Goal: Task Accomplishment & Management: Use online tool/utility

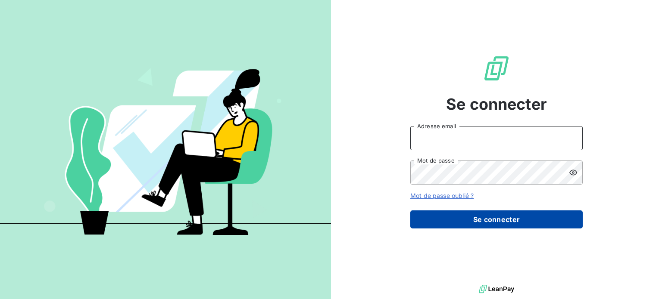
type input "[EMAIL_ADDRESS][PERSON_NAME][DOMAIN_NAME]"
click at [495, 221] on button "Se connecter" at bounding box center [496, 220] width 172 height 18
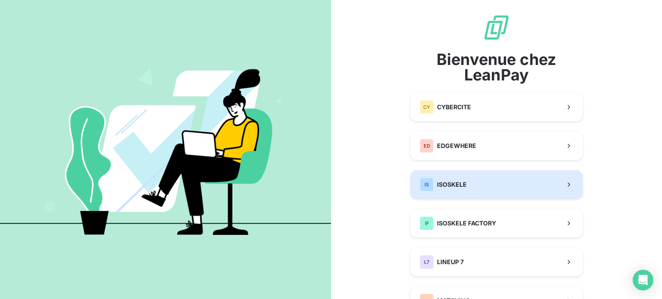
click at [480, 182] on button "IS ISOSKELE" at bounding box center [496, 185] width 172 height 28
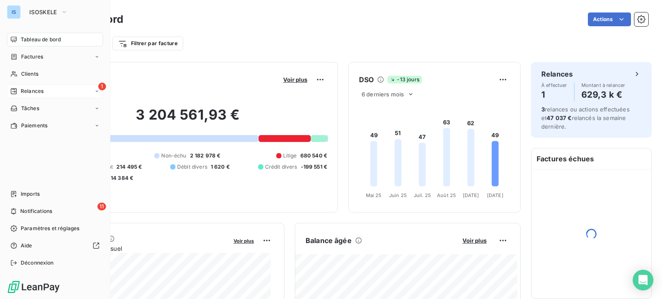
click at [19, 90] on div "Relances" at bounding box center [26, 91] width 33 height 8
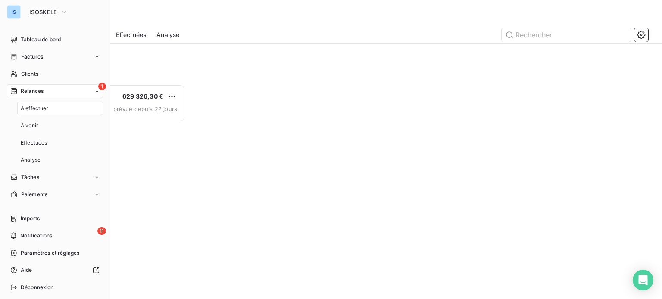
scroll to position [209, 137]
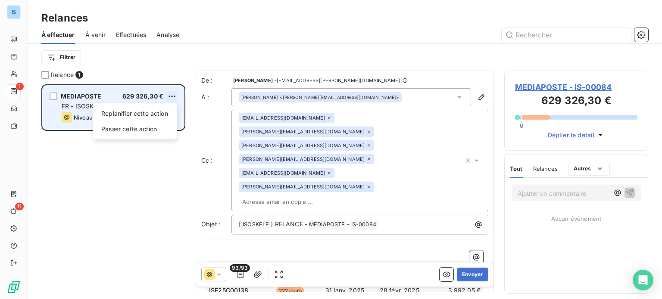
click at [176, 98] on html "IS 1 11 Relances À effectuer À venir Effectuées Analyse Filtrer Relance 1 MEDIA…" at bounding box center [331, 149] width 662 height 299
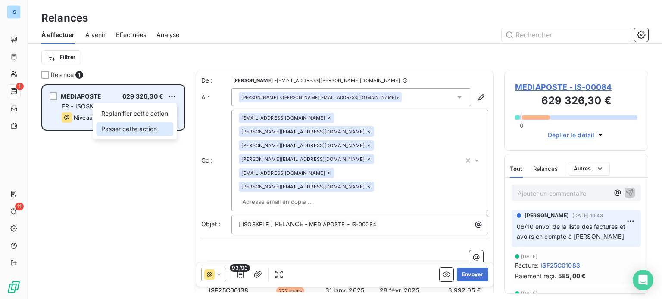
click at [153, 129] on div "Passer cette action" at bounding box center [134, 129] width 77 height 14
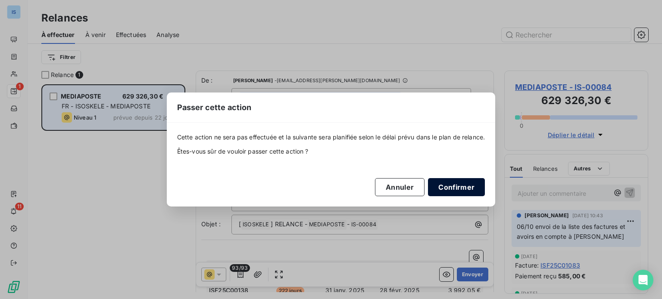
click at [462, 187] on button "Confirmer" at bounding box center [456, 187] width 57 height 18
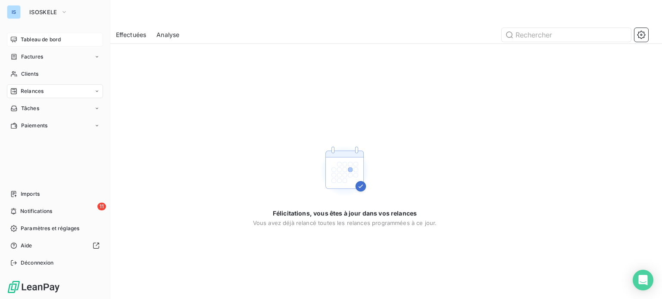
click at [35, 41] on span "Tableau de bord" at bounding box center [41, 40] width 40 height 8
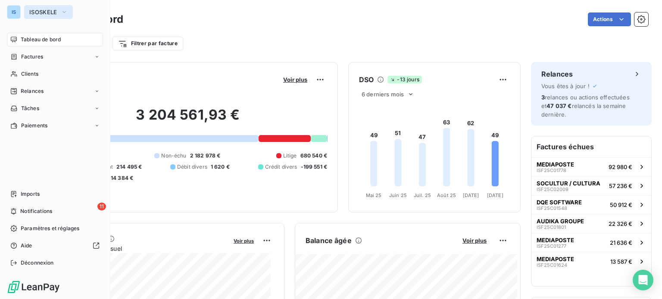
click at [55, 11] on span "ISOSKELE" at bounding box center [43, 12] width 28 height 7
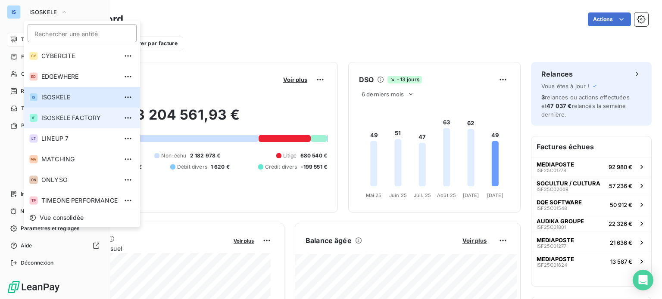
click at [61, 112] on li "IF ISOSKELE FACTORY" at bounding box center [82, 118] width 116 height 21
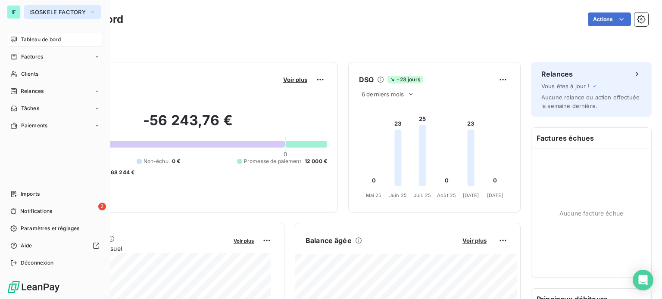
click at [60, 11] on span "ISOSKELE FACTORY" at bounding box center [57, 12] width 56 height 7
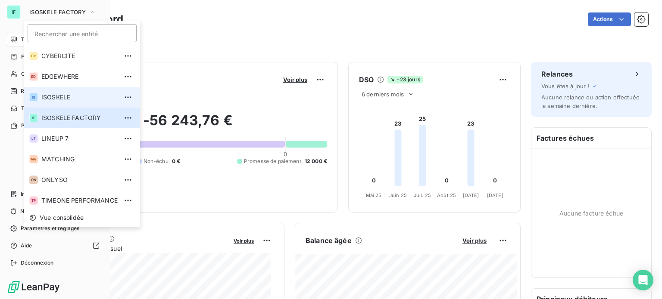
click at [55, 97] on span "ISOSKELE" at bounding box center [79, 97] width 76 height 9
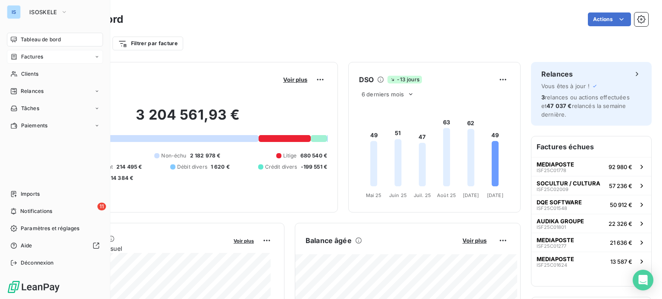
click at [40, 55] on span "Factures" at bounding box center [32, 57] width 22 height 8
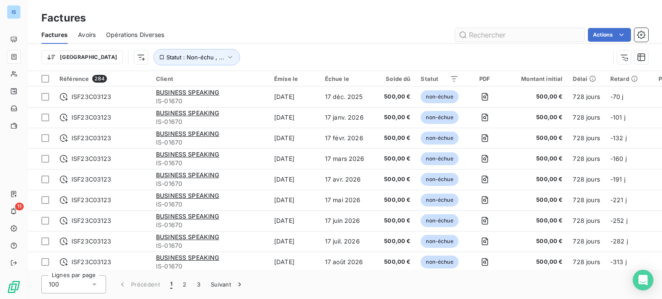
click at [494, 33] on input "text" at bounding box center [519, 35] width 129 height 14
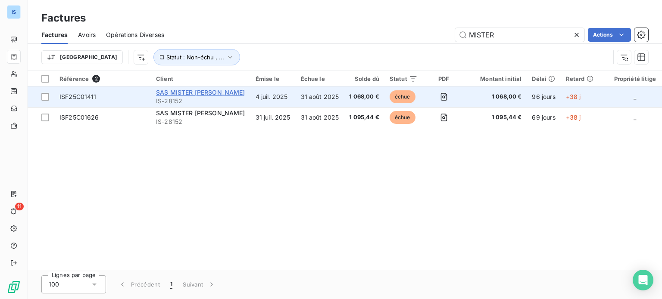
type input "MISTER"
click at [181, 93] on span "SAS MISTER [PERSON_NAME]" at bounding box center [200, 92] width 89 height 7
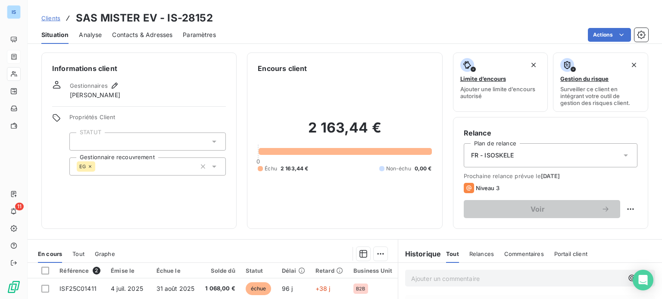
click at [654, 221] on div "Informations client Gestionnaires [PERSON_NAME] Propriétés Client STATUT Gestio…" at bounding box center [345, 141] width 634 height 177
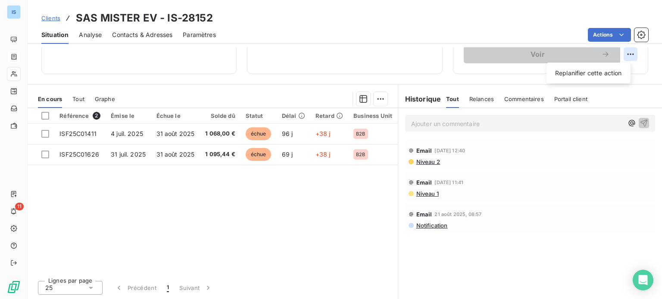
click at [623, 52] on html "IS 11 Clients SAS MISTER EV - IS-28152 Situation Analyse Contacts & Adresses Pa…" at bounding box center [331, 149] width 662 height 299
click at [601, 72] on div "Replanifier cette action" at bounding box center [588, 73] width 77 height 14
select select "9"
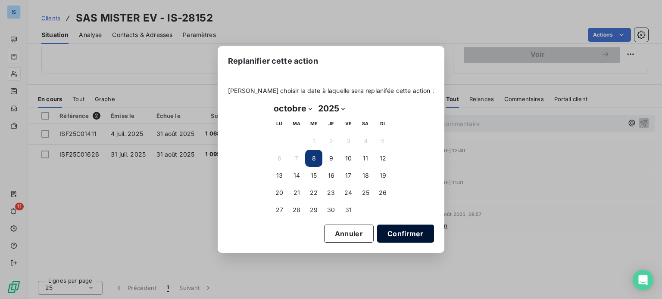
click at [385, 237] on button "Confirmer" at bounding box center [405, 234] width 57 height 18
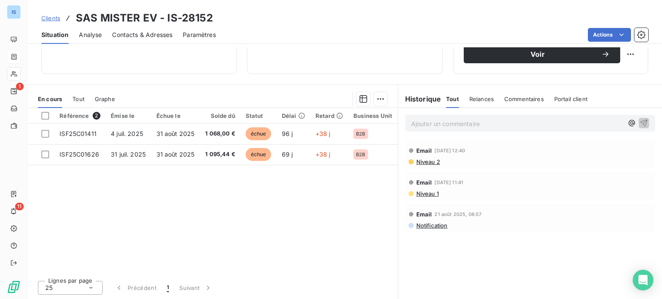
scroll to position [0, 0]
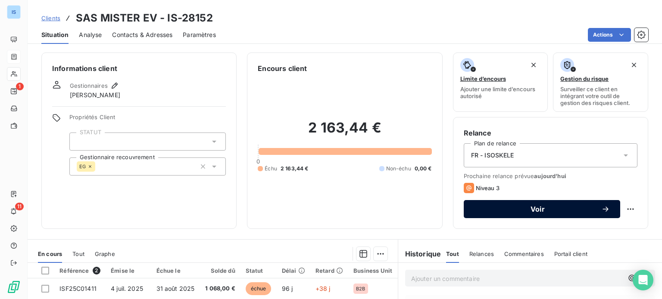
click at [511, 209] on span "Voir" at bounding box center [537, 209] width 127 height 7
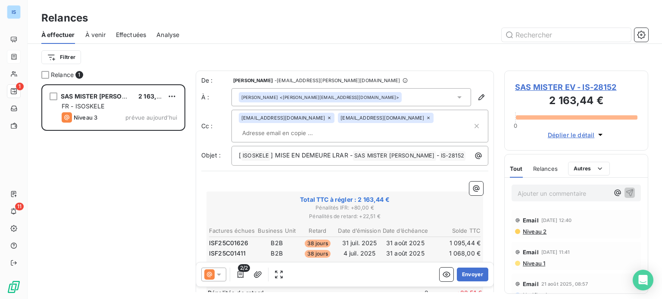
click at [391, 97] on div "[PERSON_NAME] <[PERSON_NAME][EMAIL_ADDRESS][DOMAIN_NAME]>" at bounding box center [351, 97] width 240 height 18
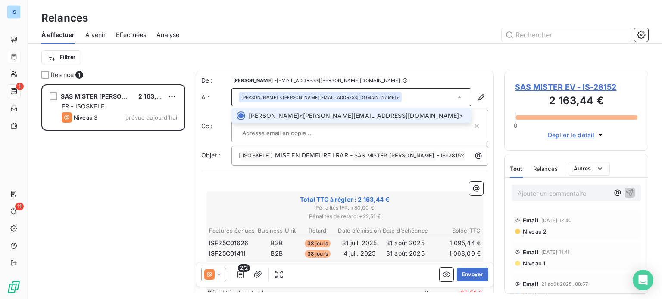
click at [387, 96] on div "[PERSON_NAME] <[PERSON_NAME][EMAIL_ADDRESS][DOMAIN_NAME]>" at bounding box center [351, 97] width 240 height 18
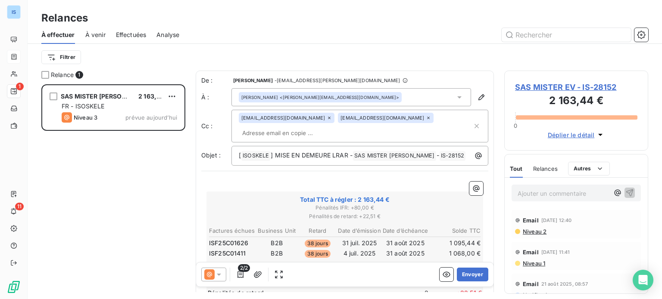
click at [387, 96] on div "[PERSON_NAME] <[PERSON_NAME][EMAIL_ADDRESS][DOMAIN_NAME]>" at bounding box center [351, 97] width 240 height 18
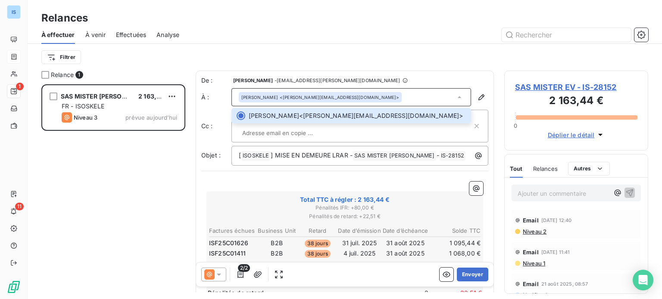
click at [420, 133] on div "[EMAIL_ADDRESS][DOMAIN_NAME] [EMAIL_ADDRESS][DOMAIN_NAME]" at bounding box center [356, 126] width 234 height 27
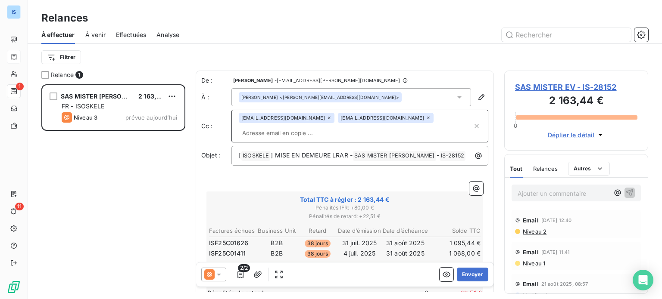
click at [420, 118] on div "[EMAIL_ADDRESS][DOMAIN_NAME] [EMAIL_ADDRESS][DOMAIN_NAME]" at bounding box center [356, 126] width 234 height 27
click at [477, 95] on icon "button" at bounding box center [481, 97] width 9 height 9
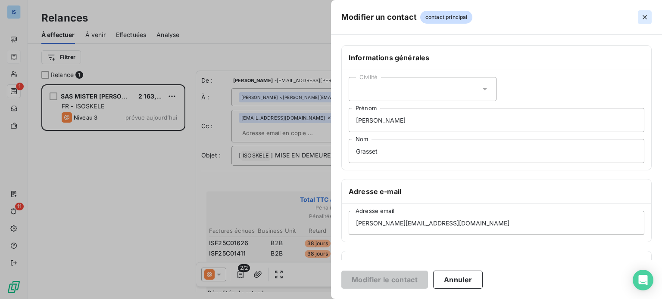
click at [642, 14] on icon "button" at bounding box center [644, 17] width 9 height 9
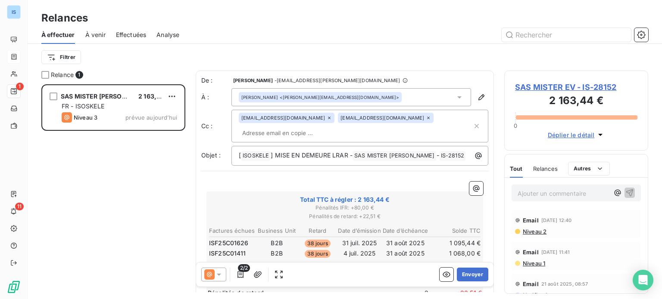
click at [426, 134] on div "[EMAIL_ADDRESS][DOMAIN_NAME] [EMAIL_ADDRESS][DOMAIN_NAME]" at bounding box center [356, 126] width 234 height 27
click at [426, 134] on input "text" at bounding box center [356, 133] width 234 height 13
paste input "[PERSON_NAME][EMAIL_ADDRESS][DOMAIN_NAME]"
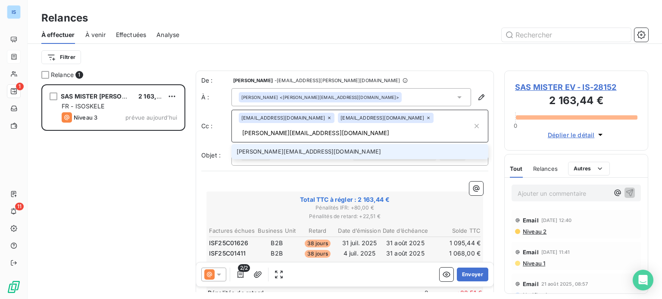
type input "[PERSON_NAME][EMAIL_ADDRESS][DOMAIN_NAME]"
click at [288, 151] on li "[PERSON_NAME][EMAIL_ADDRESS][DOMAIN_NAME]" at bounding box center [359, 151] width 257 height 15
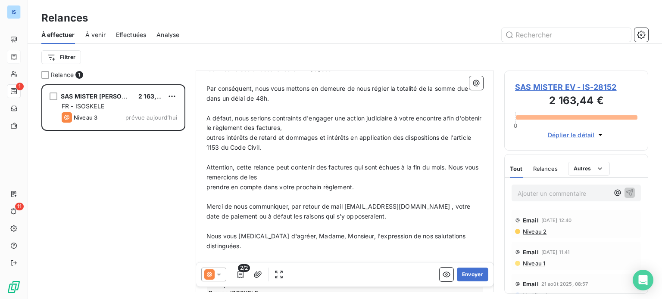
scroll to position [340, 0]
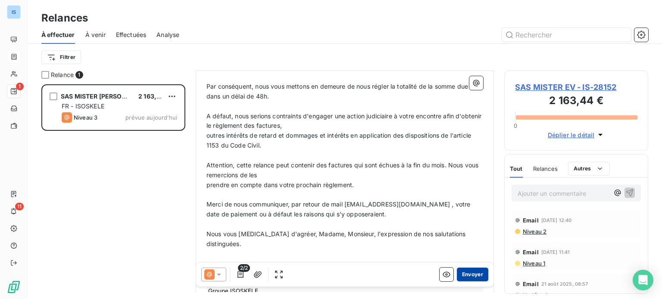
click at [464, 275] on button "Envoyer" at bounding box center [472, 275] width 31 height 14
